Goal: Check status: Check status

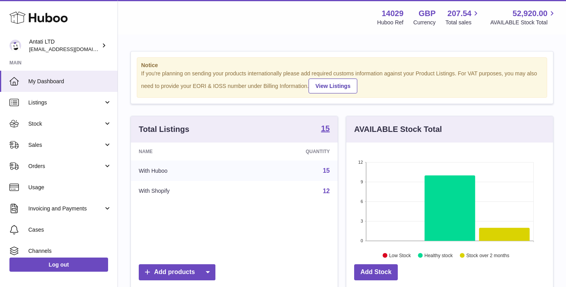
scroll to position [123, 207]
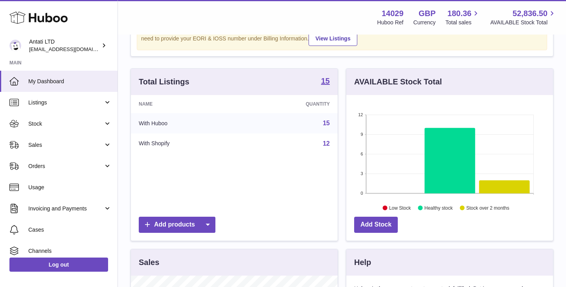
scroll to position [53, 0]
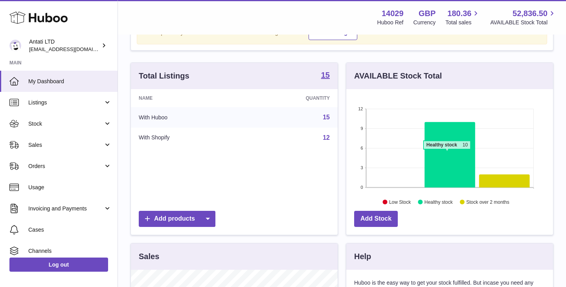
click at [447, 153] on icon at bounding box center [450, 155] width 51 height 66
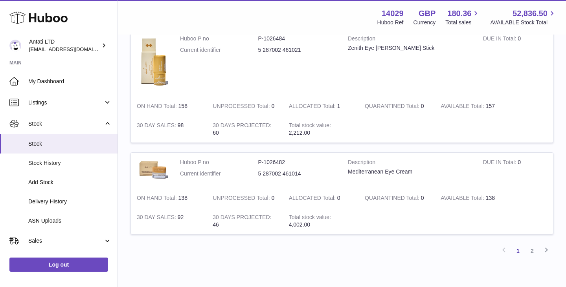
scroll to position [1096, 0]
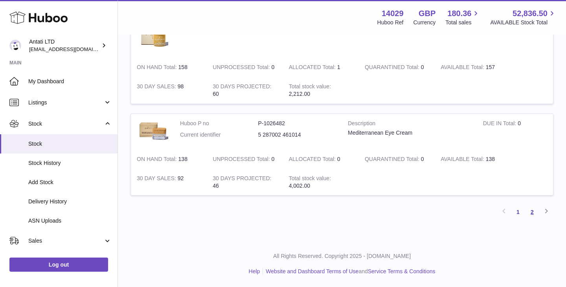
click at [530, 215] on link "2" at bounding box center [532, 212] width 14 height 14
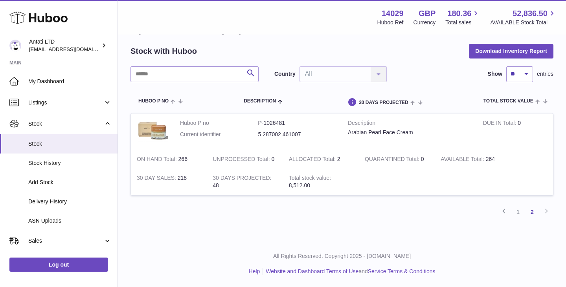
scroll to position [28, 0]
click at [520, 210] on link "1" at bounding box center [518, 212] width 14 height 14
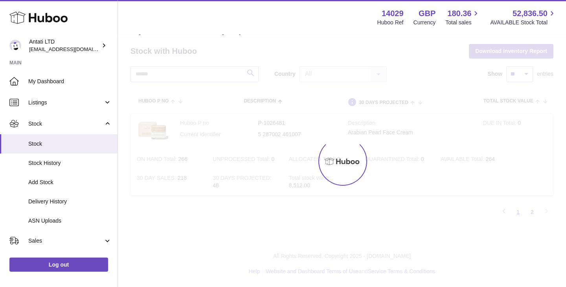
scroll to position [35, 0]
